Goal: Go to known website: Go to known website

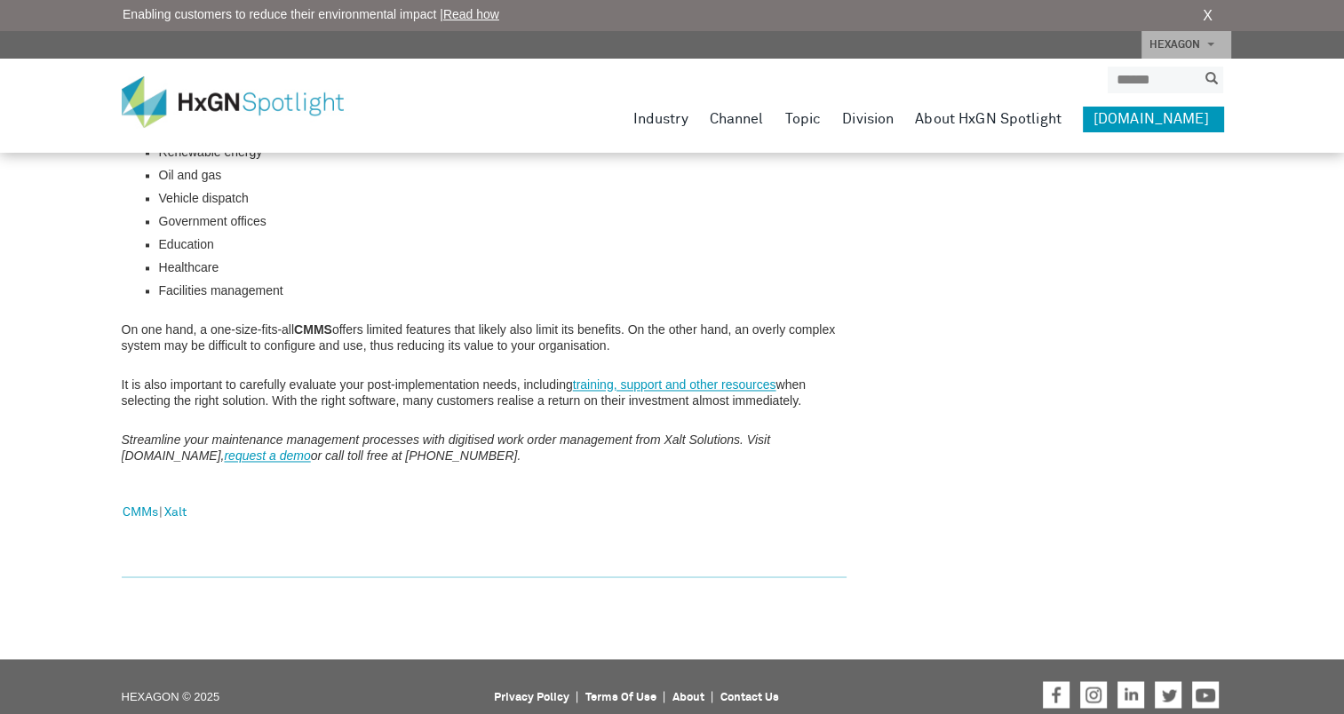
scroll to position [2695, 0]
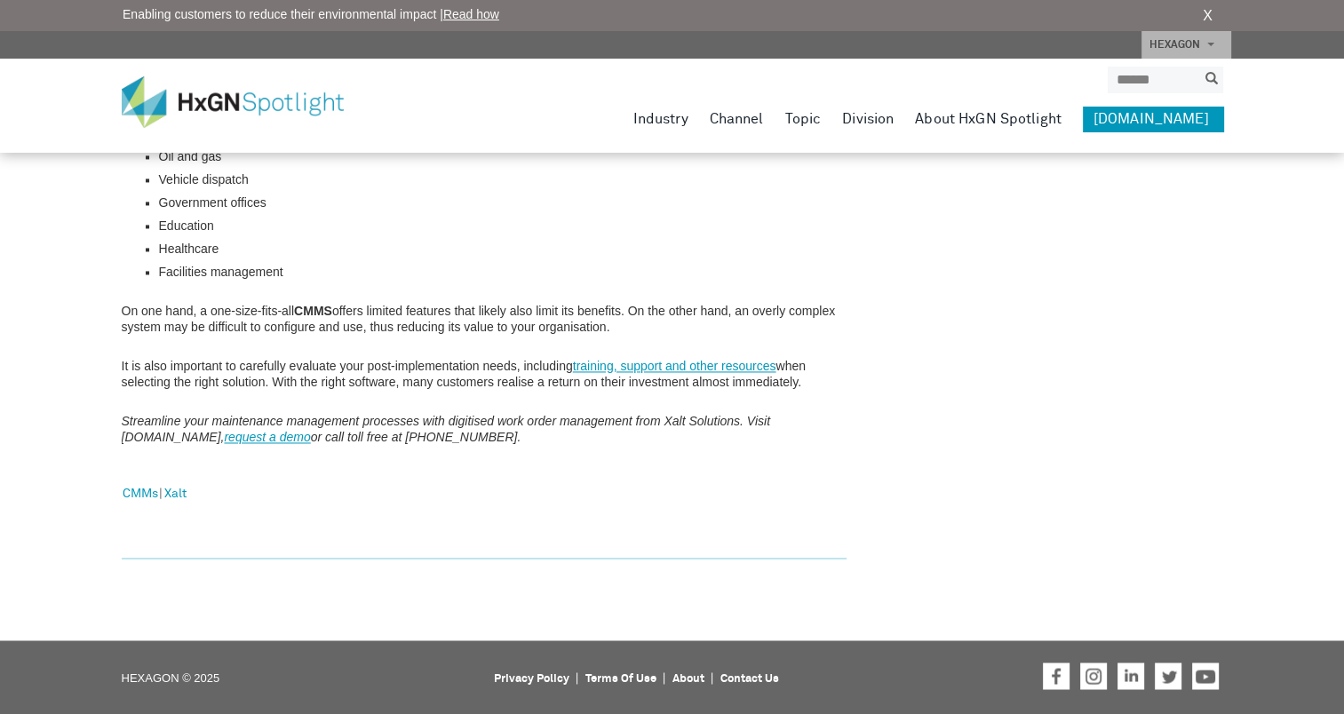
drag, startPoint x: 213, startPoint y: 439, endPoint x: 121, endPoint y: 434, distance: 92.6
click at [122, 434] on em "Streamline your maintenance management processes with digitised work order mana…" at bounding box center [446, 429] width 649 height 30
copy em "hexagonxalt.com"
click at [508, 423] on em "Streamline your maintenance management processes with digitised work order mana…" at bounding box center [446, 429] width 649 height 30
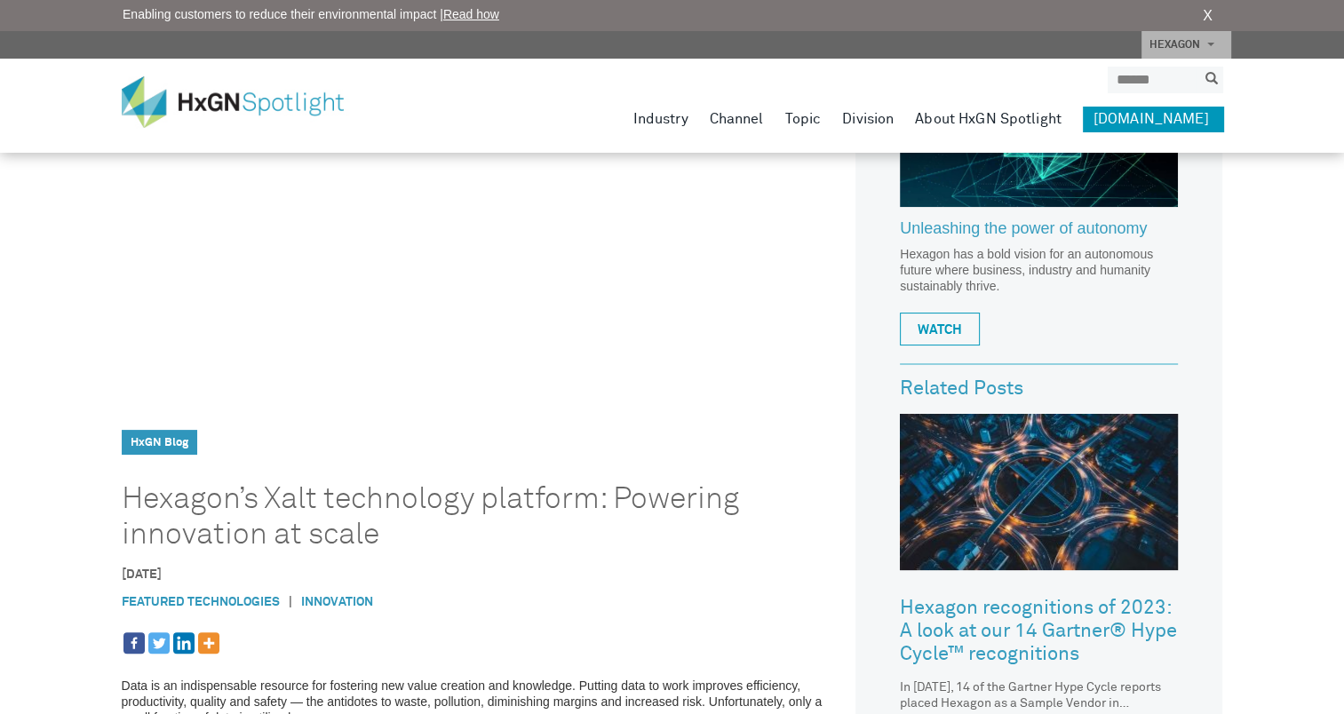
scroll to position [237, 0]
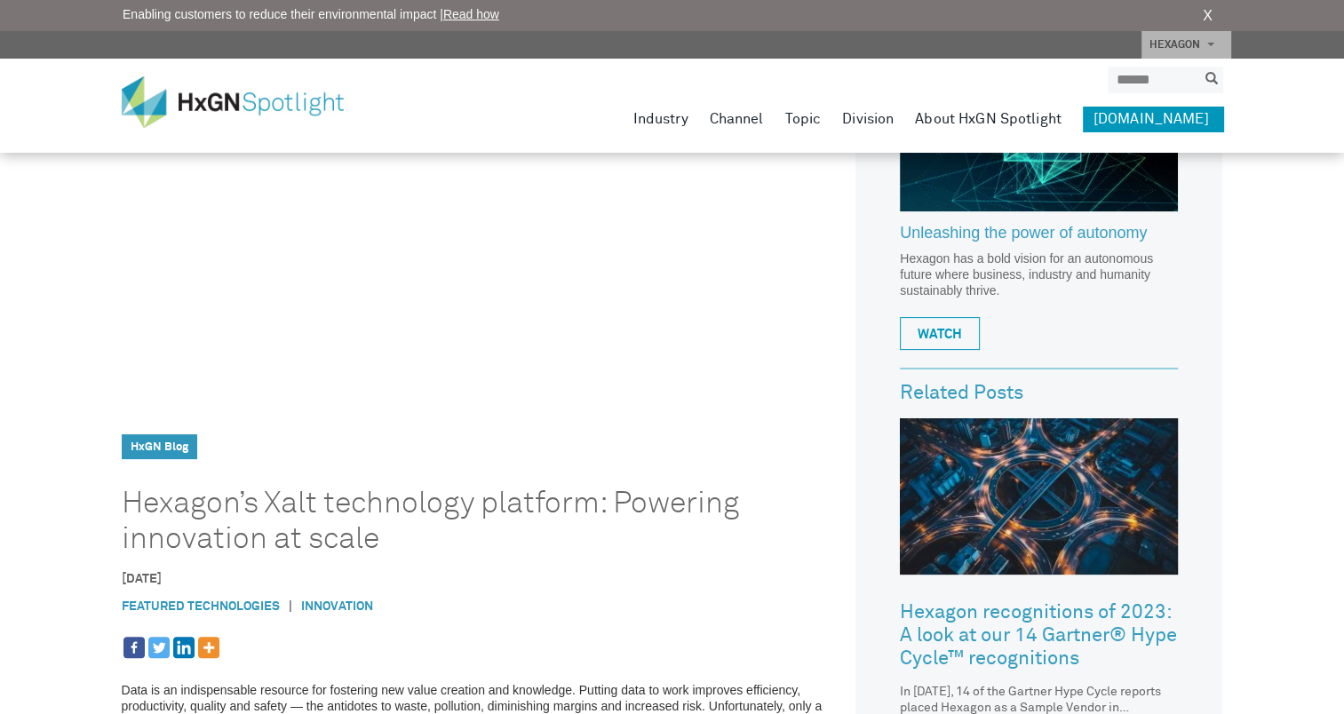
click at [1173, 120] on link "[DOMAIN_NAME]" at bounding box center [1153, 119] width 140 height 25
